Goal: Navigation & Orientation: Find specific page/section

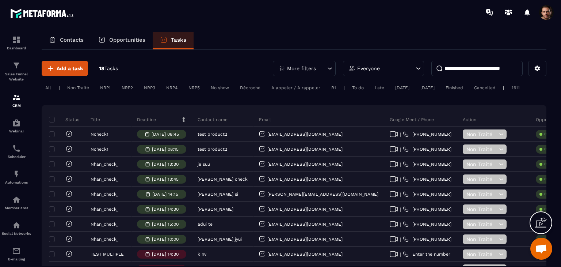
click at [72, 36] on div "Contacts" at bounding box center [66, 41] width 49 height 18
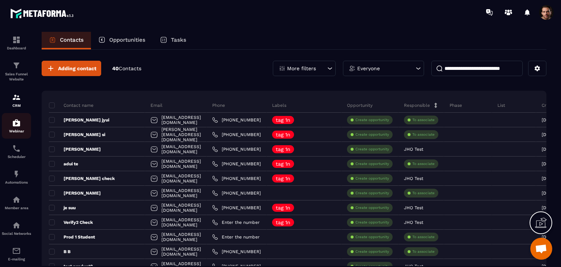
click at [22, 126] on div "Webinar" at bounding box center [16, 125] width 29 height 15
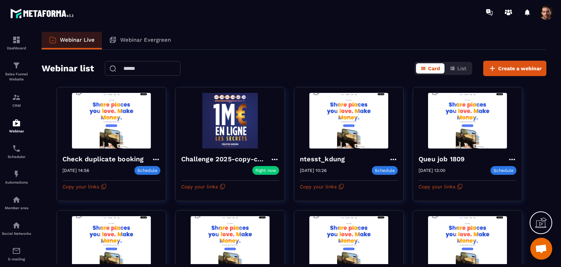
scroll to position [37, 0]
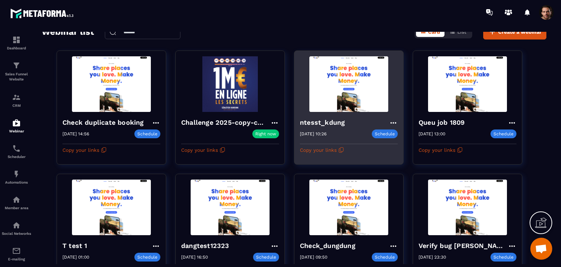
click at [393, 119] on icon at bounding box center [393, 122] width 9 height 9
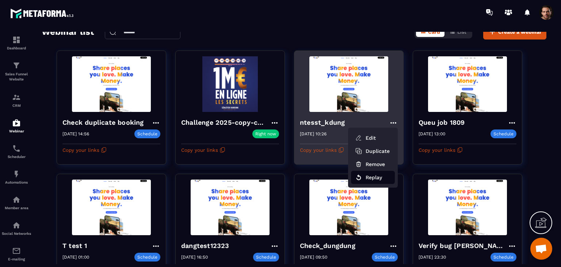
click at [381, 175] on button "Replay" at bounding box center [373, 177] width 44 height 13
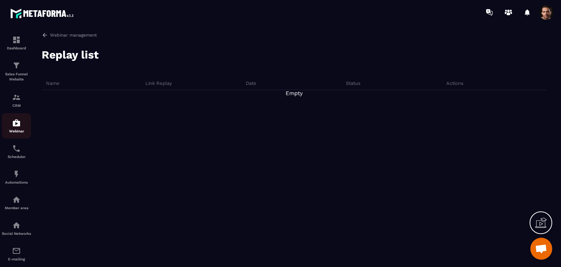
click at [15, 123] on img at bounding box center [16, 122] width 9 height 9
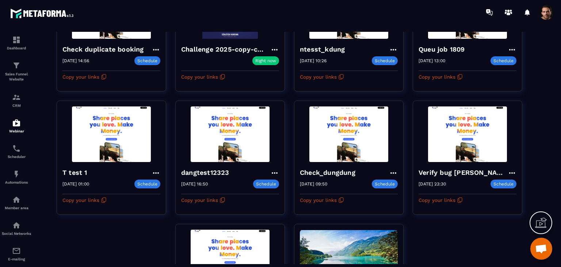
scroll to position [183, 0]
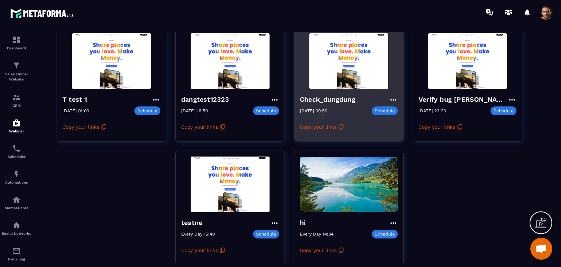
click at [392, 99] on icon at bounding box center [393, 99] width 9 height 9
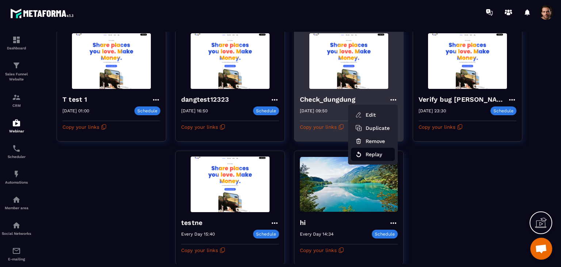
click at [372, 156] on button "Replay" at bounding box center [373, 154] width 44 height 13
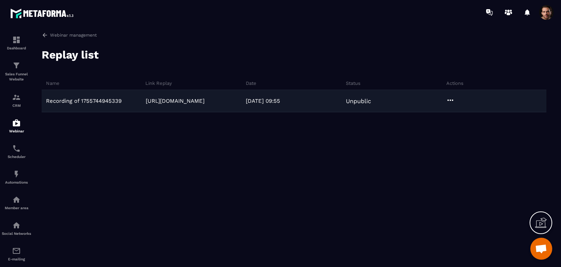
click at [451, 102] on icon at bounding box center [450, 100] width 9 height 9
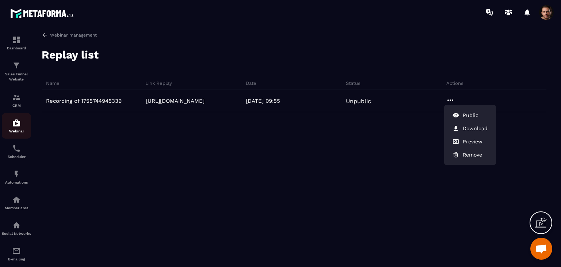
click at [5, 133] on p "Webinar" at bounding box center [16, 131] width 29 height 4
